Goal: Transaction & Acquisition: Download file/media

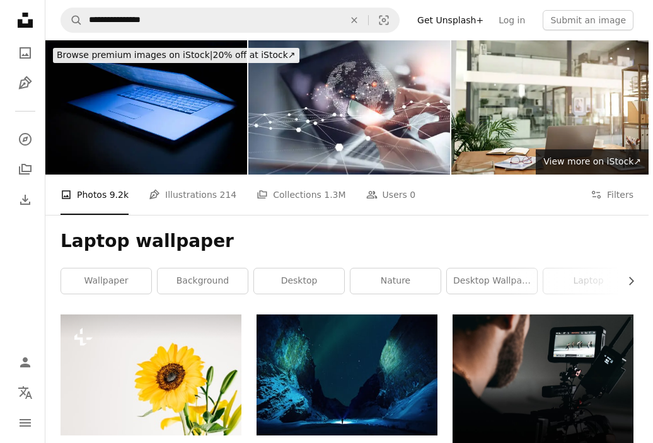
scroll to position [156, 0]
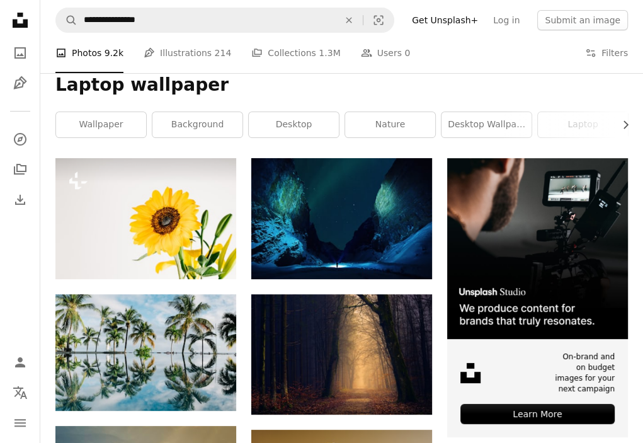
click at [10, 11] on icon "Unsplash logo Unsplash Home" at bounding box center [20, 20] width 25 height 25
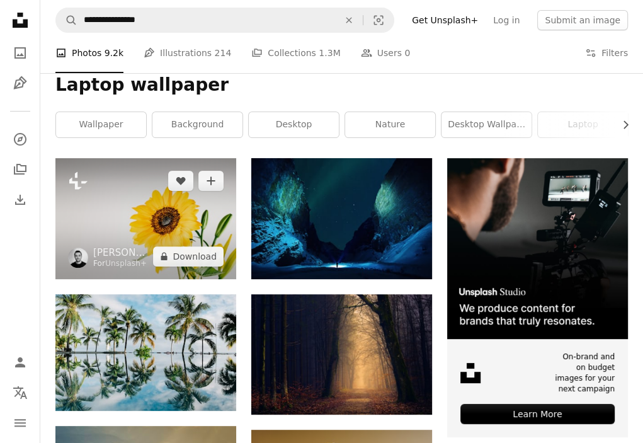
click at [110, 202] on img at bounding box center [145, 218] width 181 height 121
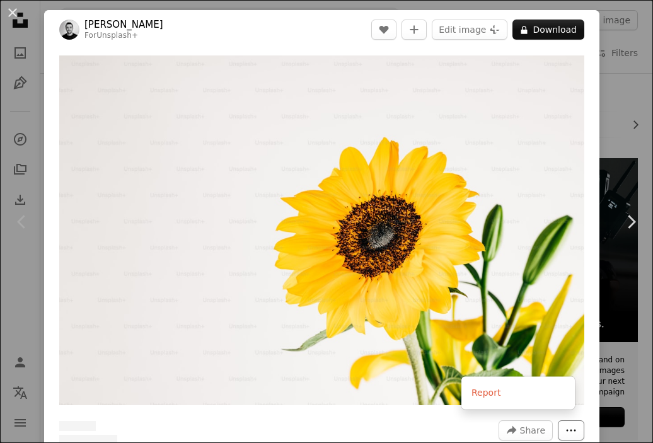
click at [565, 425] on icon "More Actions" at bounding box center [570, 430] width 11 height 11
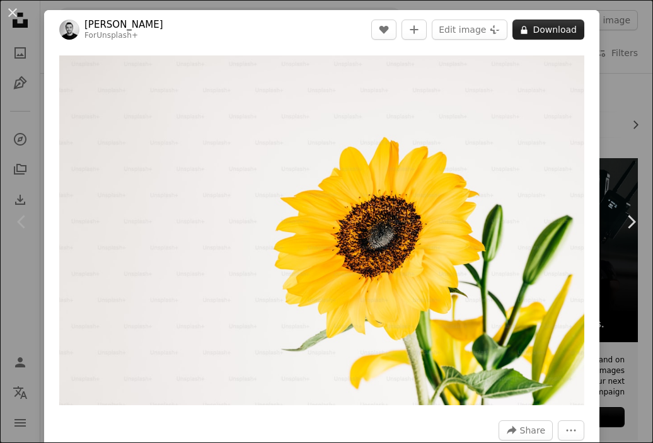
click at [529, 26] on button "A lock Download" at bounding box center [548, 30] width 72 height 20
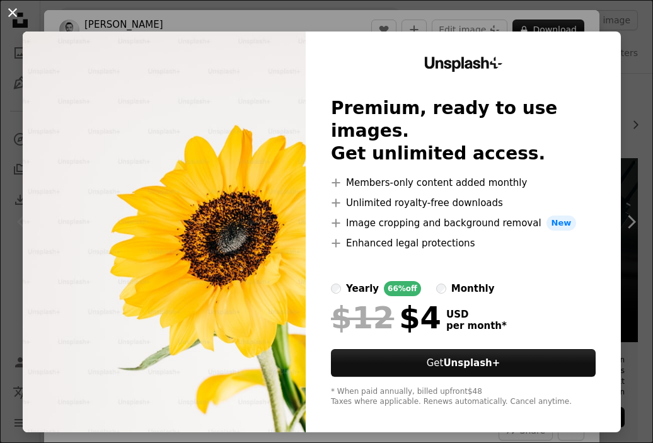
click at [15, 14] on button "An X shape" at bounding box center [12, 12] width 15 height 15
